Goal: Navigation & Orientation: Go to known website

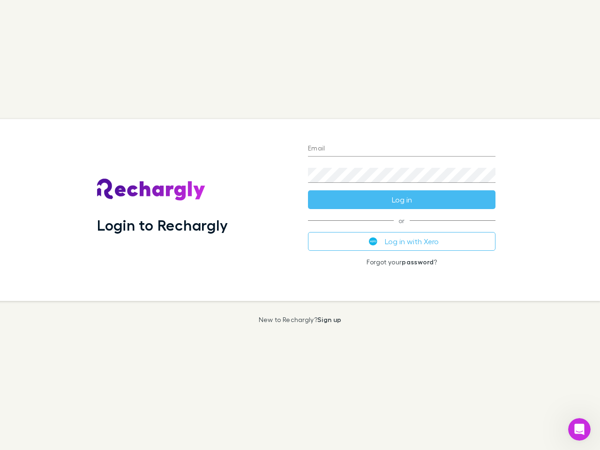
click at [300, 225] on div "Login to Rechargly" at bounding box center [195, 210] width 211 height 182
click at [402, 149] on input "Email" at bounding box center [401, 149] width 187 height 15
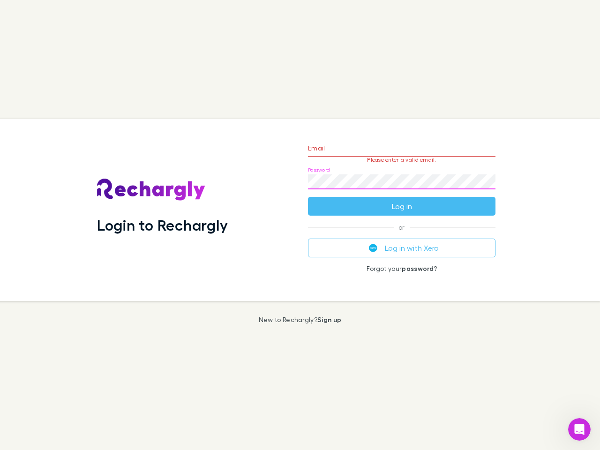
click at [402, 200] on form "Email Please enter a valid email. Password Log in" at bounding box center [401, 175] width 187 height 82
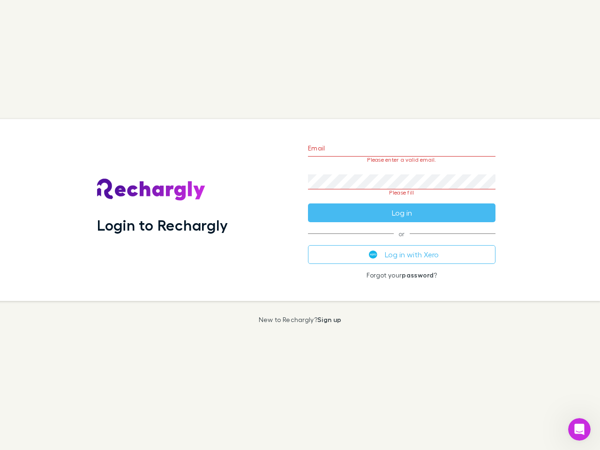
click at [402, 241] on div "Email Please enter a valid email. Password Please fill Log in or Log in with Xe…" at bounding box center [401, 210] width 202 height 182
